Goal: Task Accomplishment & Management: Complete application form

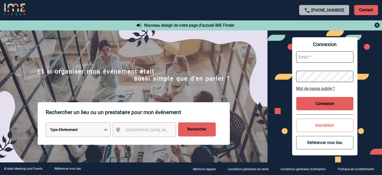
type input "[EMAIL_ADDRESS][DOMAIN_NAME]"
click at [328, 103] on button "Connexion" at bounding box center [324, 103] width 57 height 13
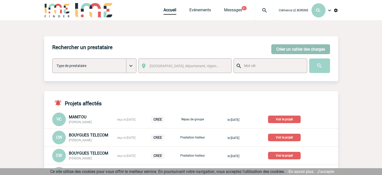
click at [301, 49] on button "Créer un cahier des charges" at bounding box center [300, 49] width 59 height 10
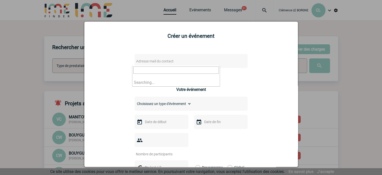
click at [155, 61] on span "Adresse mail du contact" at bounding box center [154, 61] width 37 height 4
type input "geoffroy.maill"
